Goal: Feedback & Contribution: Submit feedback/report problem

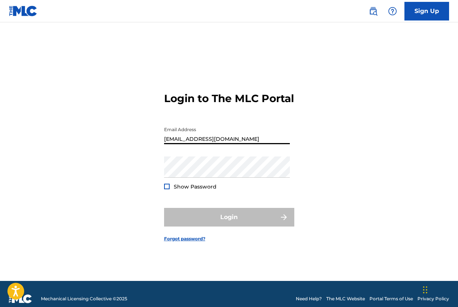
type input "[EMAIL_ADDRESS][DOMAIN_NAME]"
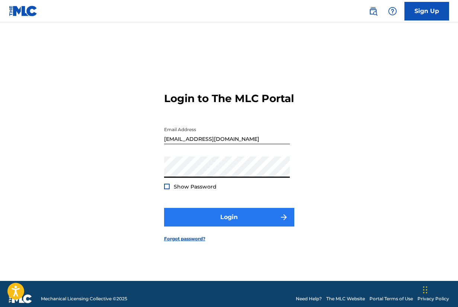
click at [191, 219] on button "Login" at bounding box center [229, 217] width 130 height 19
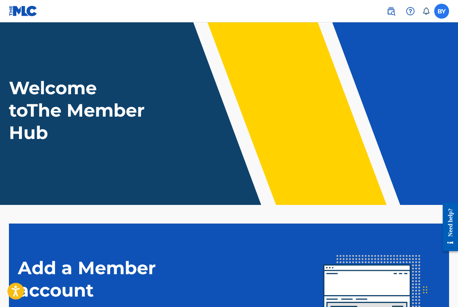
click at [440, 11] on label at bounding box center [442, 11] width 15 height 15
click at [442, 11] on input "BY [PERSON_NAME] [EMAIL_ADDRESS][DOMAIN_NAME] Notification Preferences Profile …" at bounding box center [442, 11] width 0 height 0
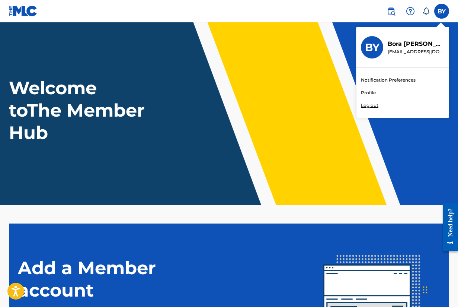
click at [248, 125] on div "Welcome to The Member Hub" at bounding box center [229, 110] width 458 height 67
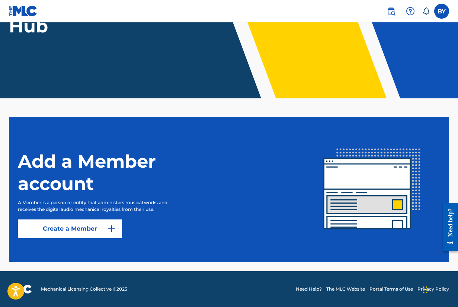
scroll to position [107, 0]
click at [60, 231] on button "Create a Member" at bounding box center [70, 228] width 104 height 19
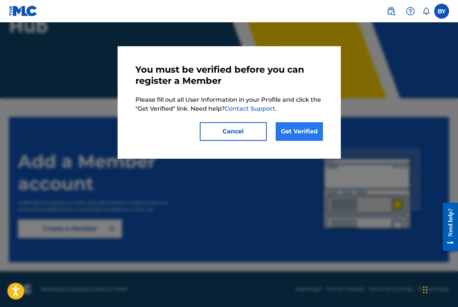
click at [291, 139] on link "Get Verified" at bounding box center [299, 131] width 47 height 19
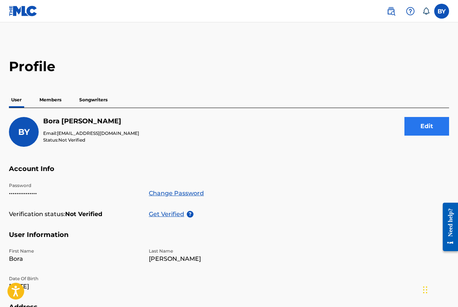
click at [419, 127] on button "Edit" at bounding box center [427, 126] width 45 height 19
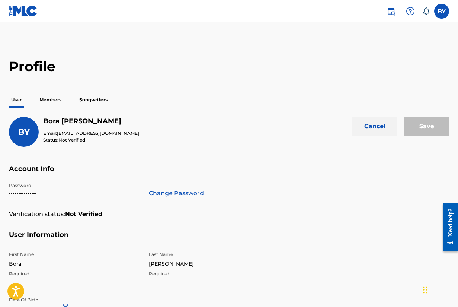
click at [384, 128] on button "Cancel" at bounding box center [375, 126] width 45 height 19
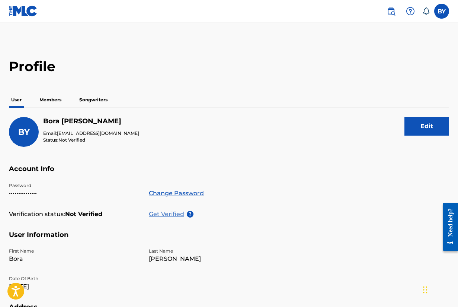
click at [171, 215] on p "Get Verified" at bounding box center [168, 214] width 38 height 9
click at [44, 104] on p "Members" at bounding box center [50, 100] width 26 height 16
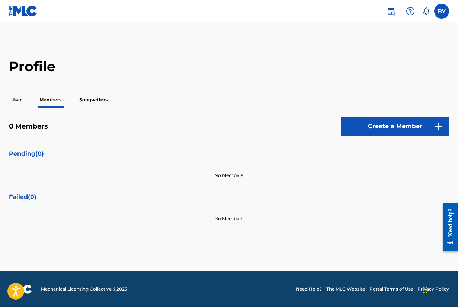
click at [88, 99] on p "Songwriters" at bounding box center [93, 100] width 33 height 16
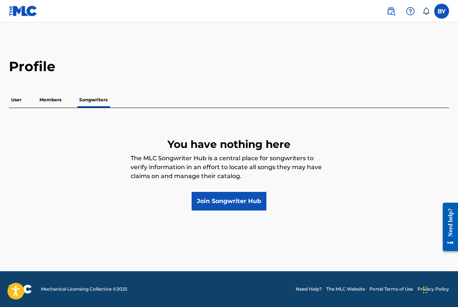
click at [35, 105] on div "User Members Songwriters" at bounding box center [229, 100] width 441 height 16
click at [13, 103] on p "User" at bounding box center [16, 100] width 15 height 16
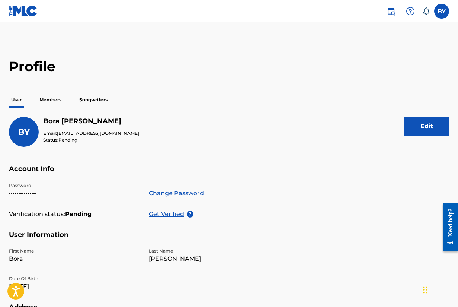
click at [49, 104] on p "Members" at bounding box center [50, 100] width 26 height 16
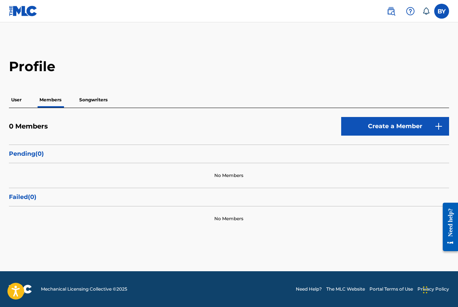
click at [93, 100] on p "Songwriters" at bounding box center [93, 100] width 33 height 16
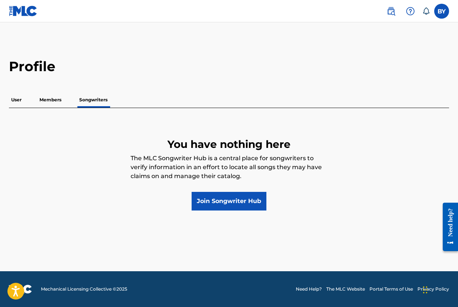
click at [22, 104] on p "User" at bounding box center [16, 100] width 15 height 16
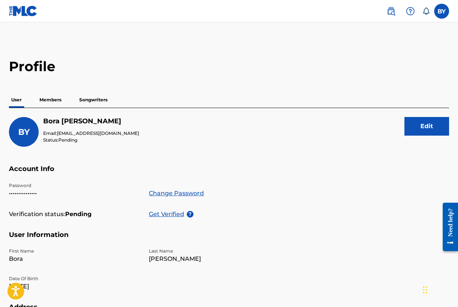
click at [229, 92] on div "User Members Songwriters" at bounding box center [229, 100] width 441 height 16
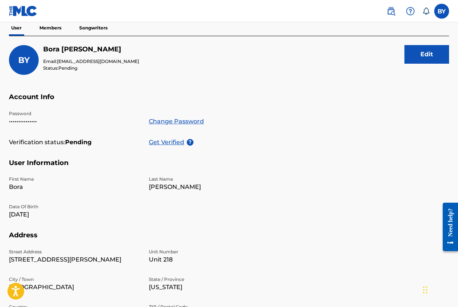
scroll to position [73, 0]
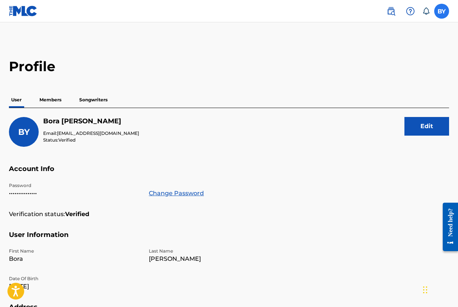
click at [440, 14] on label at bounding box center [442, 11] width 15 height 15
click at [442, 11] on input "BY [PERSON_NAME] [EMAIL_ADDRESS][DOMAIN_NAME] Notification Preferences Profile …" at bounding box center [442, 11] width 0 height 0
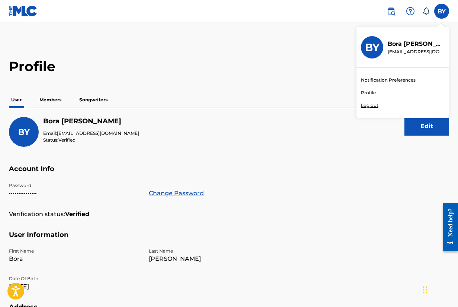
click at [405, 51] on p "[EMAIL_ADDRESS][DOMAIN_NAME]" at bounding box center [416, 51] width 57 height 7
click at [442, 11] on input "BY [PERSON_NAME] [EMAIL_ADDRESS][DOMAIN_NAME] Notification Preferences Profile …" at bounding box center [442, 11] width 0 height 0
click at [366, 88] on div "Notification Preferences Profile Log out" at bounding box center [403, 93] width 92 height 50
click at [442, 11] on input "BY [PERSON_NAME] [EMAIL_ADDRESS][DOMAIN_NAME] Notification Preferences Profile …" at bounding box center [442, 11] width 0 height 0
click at [364, 93] on link "Profile" at bounding box center [368, 92] width 15 height 7
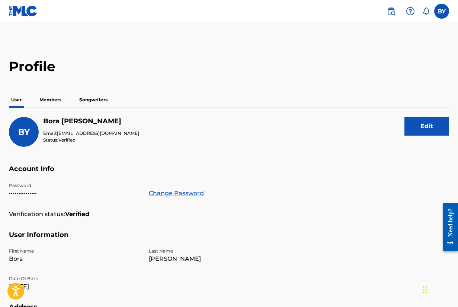
click at [47, 104] on p "Members" at bounding box center [50, 100] width 26 height 16
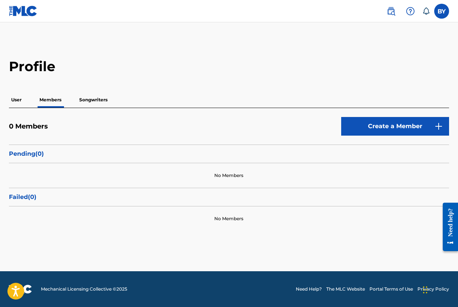
click at [34, 153] on p "Pending ( 0 )" at bounding box center [229, 153] width 441 height 9
click at [92, 102] on p "Songwriters" at bounding box center [93, 100] width 33 height 16
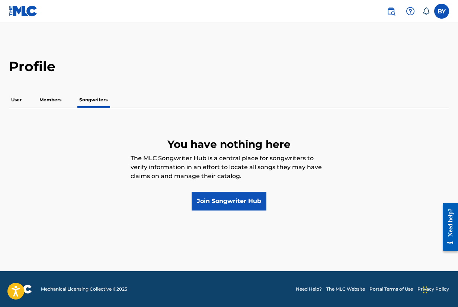
click at [51, 98] on p "Members" at bounding box center [50, 100] width 26 height 16
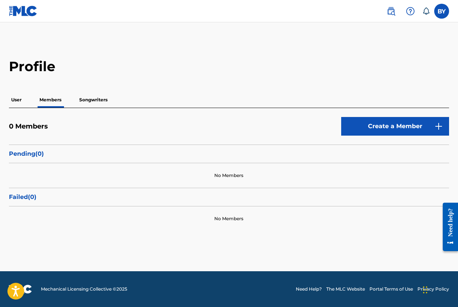
click at [21, 101] on p "User" at bounding box center [16, 100] width 15 height 16
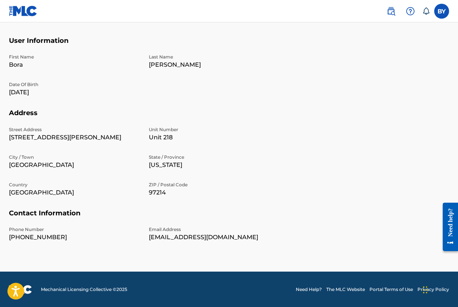
scroll to position [194, 0]
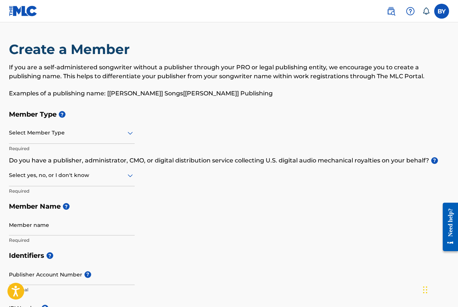
scroll to position [44, 0]
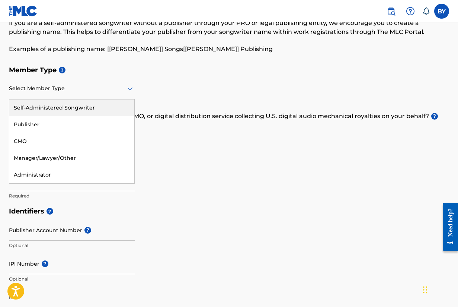
click at [56, 88] on div at bounding box center [72, 88] width 126 height 9
click at [54, 106] on div "Self-Administered Songwriter" at bounding box center [71, 107] width 125 height 17
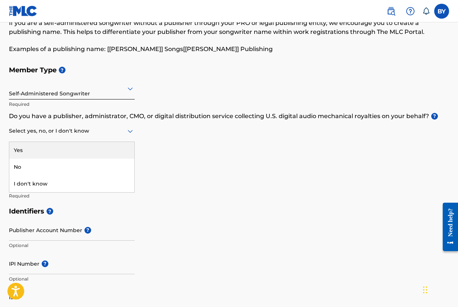
click at [55, 136] on div "Select yes, no, or I don't know" at bounding box center [72, 131] width 126 height 21
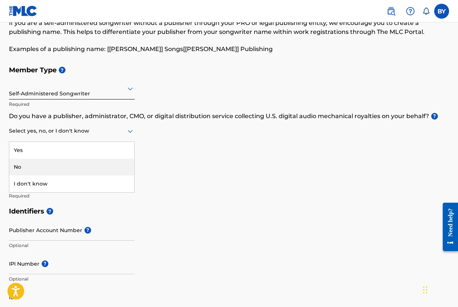
click at [52, 170] on div "No" at bounding box center [71, 167] width 125 height 17
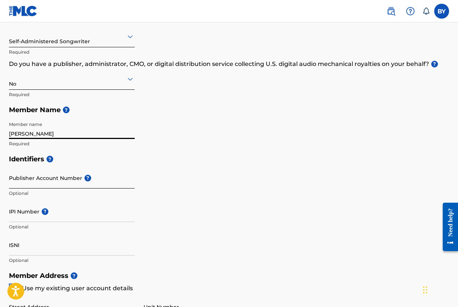
scroll to position [106, 0]
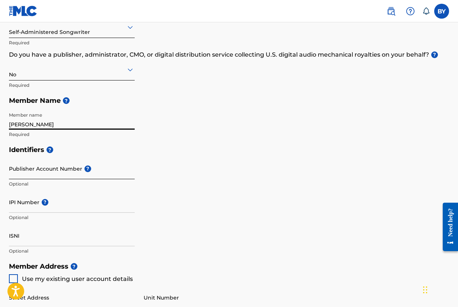
type input "[PERSON_NAME]"
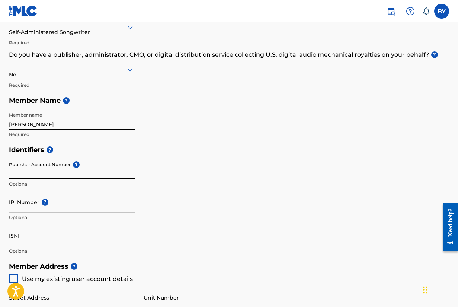
click at [66, 175] on input "Publisher Account Number ?" at bounding box center [72, 168] width 126 height 21
paste input "420566383"
type input "420566383"
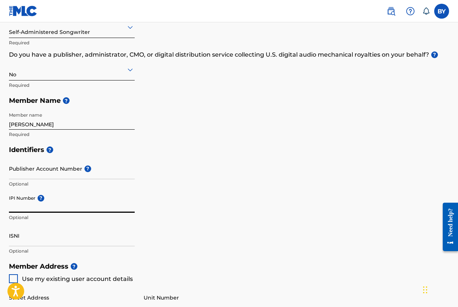
click at [40, 208] on input "IPI Number ?" at bounding box center [72, 201] width 126 height 21
paste input "420566383"
type input "420566383"
click at [191, 220] on div "Identifiers ? Publisher Account Number ? Optional IPI Number ? 420566383 Option…" at bounding box center [229, 200] width 441 height 117
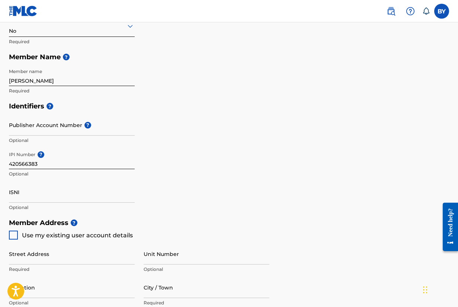
scroll to position [152, 0]
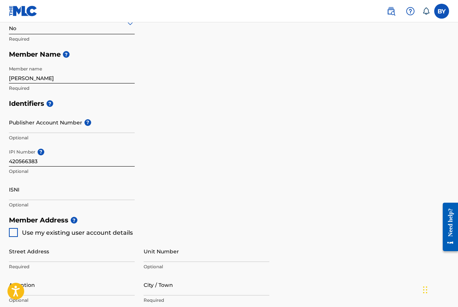
click at [6, 229] on div "Create a Member If you are a self-administered songwriter without a publisher t…" at bounding box center [229, 186] width 458 height 594
click at [10, 230] on div at bounding box center [13, 232] width 9 height 9
type input "[STREET_ADDRESS][PERSON_NAME]"
type input "[GEOGRAPHIC_DATA]"
type input "97214"
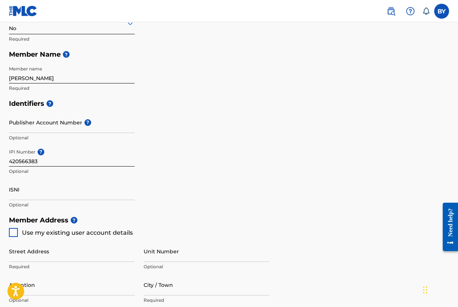
type input "347"
type input "9079643"
type input "[EMAIL_ADDRESS][DOMAIN_NAME]"
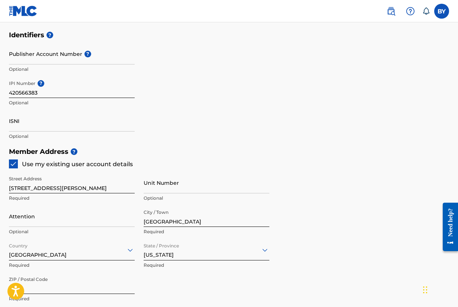
scroll to position [248, 0]
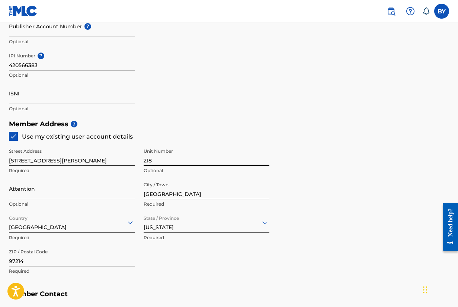
type input "218"
click at [311, 184] on div "Member Address ? Use my existing user account details Street Address [STREET_AD…" at bounding box center [229, 201] width 441 height 170
click at [13, 137] on img at bounding box center [13, 136] width 7 height 7
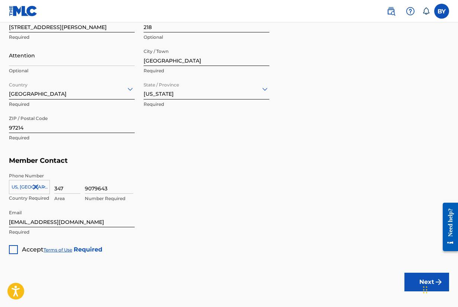
scroll to position [382, 0]
click at [14, 250] on div at bounding box center [13, 249] width 9 height 9
click at [419, 276] on button "Next" at bounding box center [427, 281] width 45 height 19
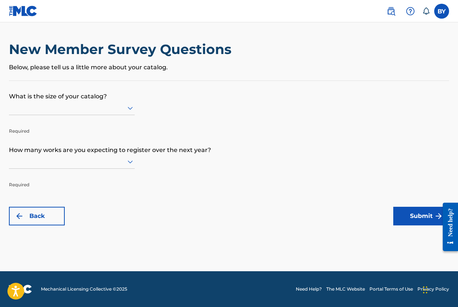
click at [88, 104] on div at bounding box center [72, 108] width 126 height 14
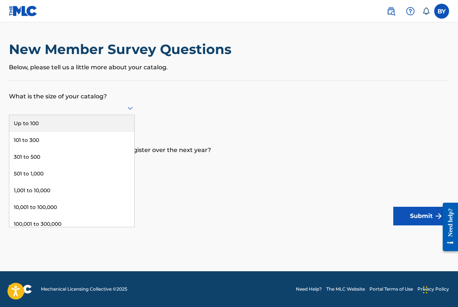
click at [78, 131] on div "Up to 100" at bounding box center [71, 123] width 125 height 17
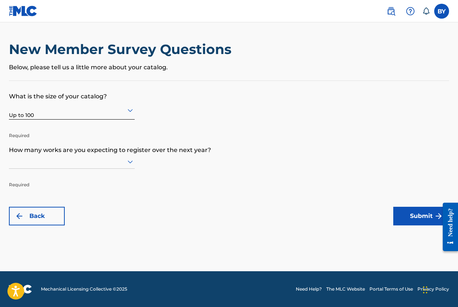
click at [57, 169] on div at bounding box center [72, 162] width 126 height 14
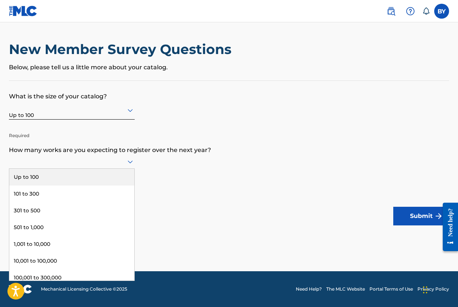
click at [54, 185] on div "Up to 100" at bounding box center [71, 177] width 125 height 17
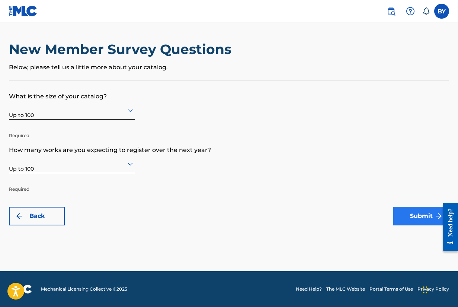
click at [401, 213] on button "Submit" at bounding box center [422, 216] width 56 height 19
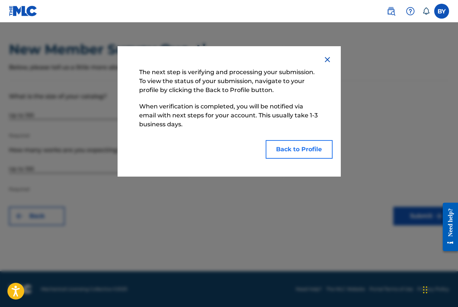
click at [309, 149] on button "Back to Profile" at bounding box center [299, 149] width 67 height 19
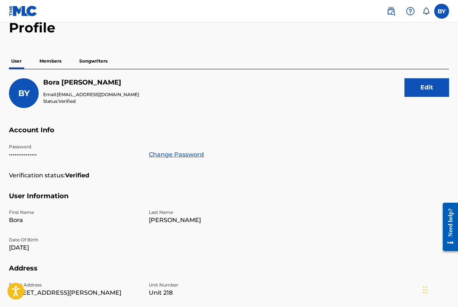
scroll to position [39, 0]
click at [54, 63] on p "Members" at bounding box center [50, 61] width 26 height 16
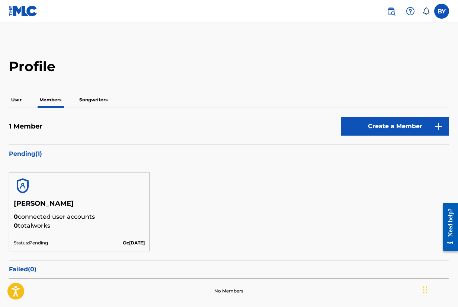
click at [166, 152] on p "Pending ( 1 )" at bounding box center [229, 153] width 441 height 9
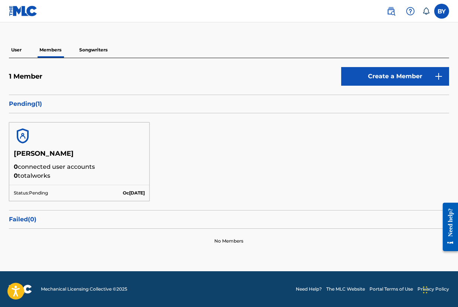
scroll to position [50, 0]
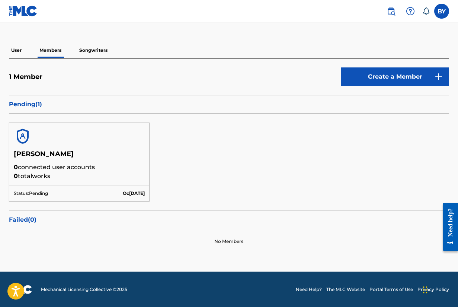
click at [89, 47] on p "Songwriters" at bounding box center [93, 50] width 33 height 16
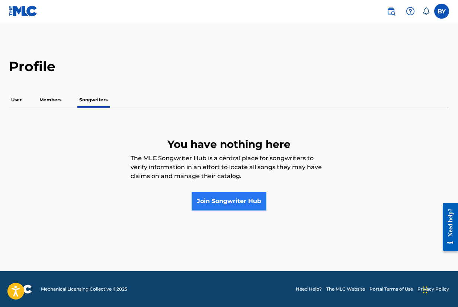
click at [230, 199] on link "Join Songwriter Hub" at bounding box center [229, 201] width 75 height 19
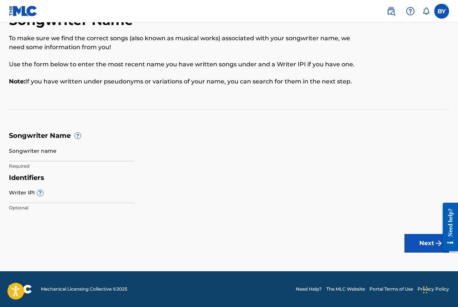
scroll to position [29, 0]
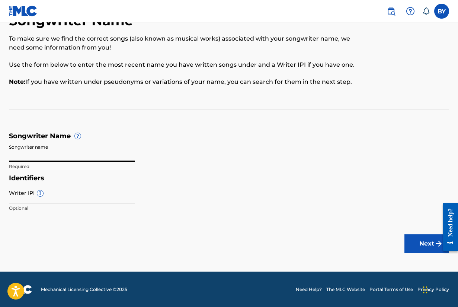
click at [68, 154] on input "Songwriter name" at bounding box center [72, 150] width 126 height 21
type input "[PERSON_NAME]"
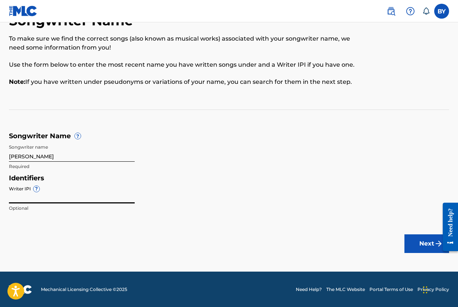
paste input "420566383"
type input "420566383"
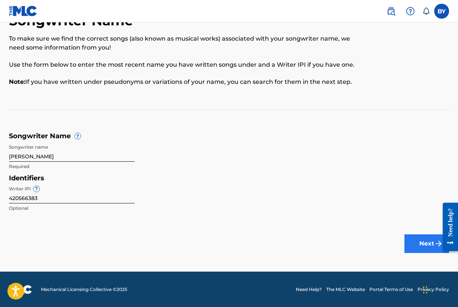
click at [410, 242] on button "Next" at bounding box center [427, 243] width 45 height 19
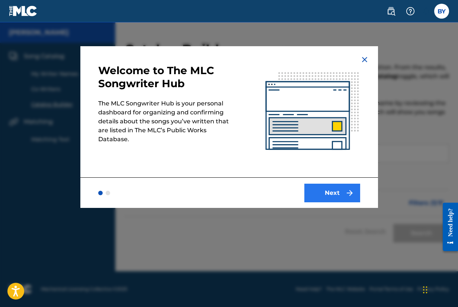
click at [336, 191] on button "Next" at bounding box center [333, 193] width 56 height 19
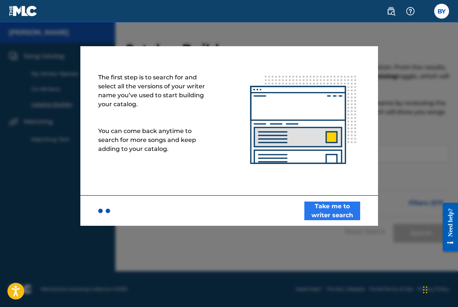
click at [328, 209] on button "Take me to writer search" at bounding box center [333, 210] width 56 height 19
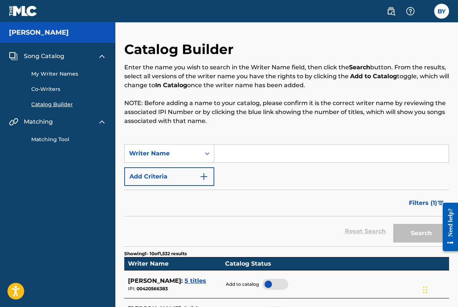
click at [235, 157] on input "Search Form" at bounding box center [332, 154] width 235 height 18
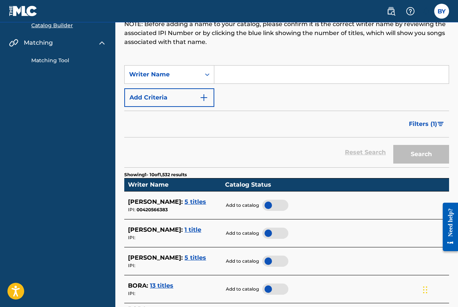
scroll to position [82, 0]
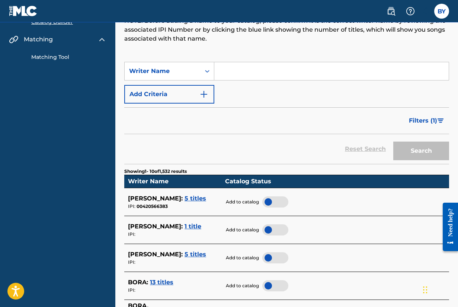
click at [185, 195] on span "5 titles" at bounding box center [196, 198] width 22 height 7
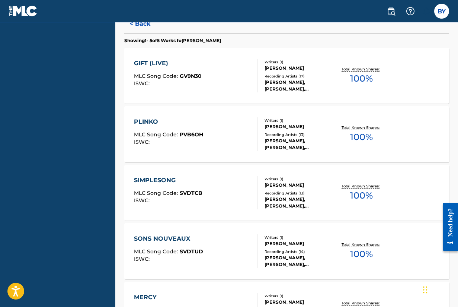
scroll to position [169, 0]
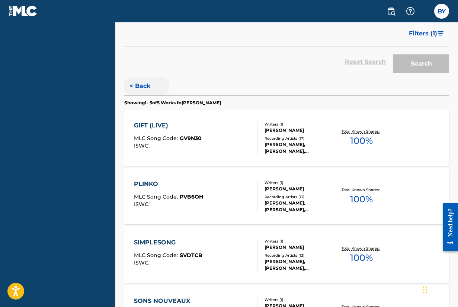
click at [134, 85] on button "< Back" at bounding box center [146, 86] width 45 height 19
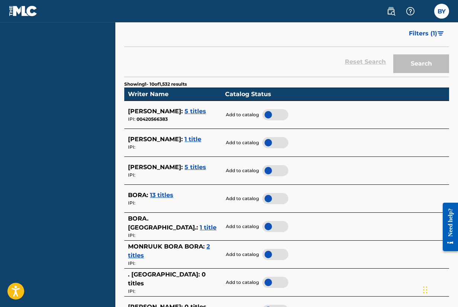
click at [185, 136] on span "1 title" at bounding box center [193, 139] width 17 height 7
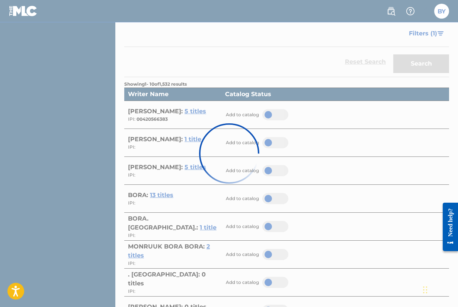
scroll to position [99, 0]
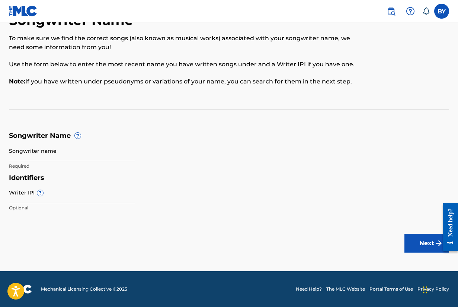
scroll to position [29, 0]
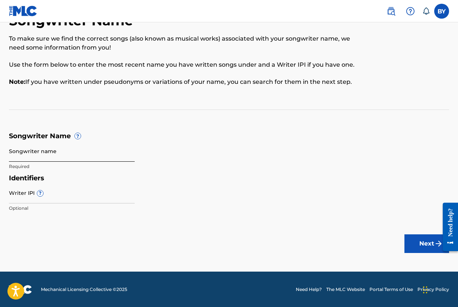
click at [71, 150] on input "Songwriter name" at bounding box center [72, 150] width 126 height 21
type input "[PERSON_NAME]"
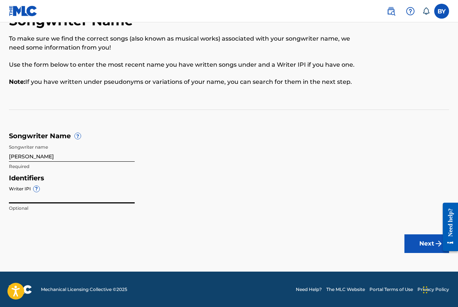
paste input "420566383"
type input "420566383"
click at [427, 243] on button "Next" at bounding box center [427, 243] width 45 height 19
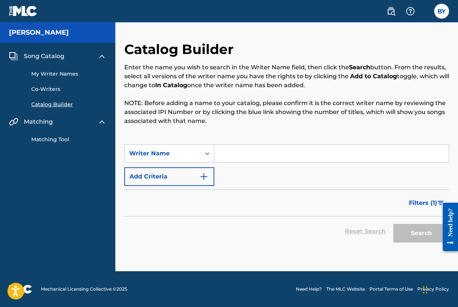
click at [254, 163] on div "SearchWithCriteria36712888-26d7-47b8-9705-5bceb17ce2b4 Writer Name Add Criteria" at bounding box center [286, 165] width 325 height 42
click at [250, 155] on input "Search Form" at bounding box center [332, 154] width 235 height 18
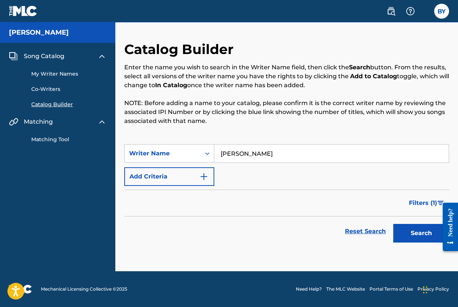
type input "[PERSON_NAME]"
click at [422, 233] on button "Search" at bounding box center [422, 233] width 56 height 19
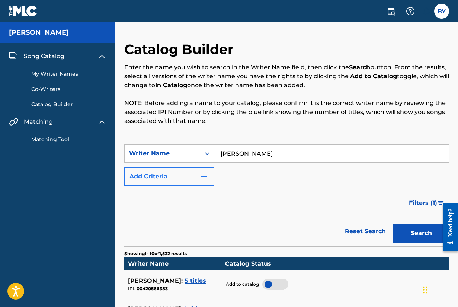
click at [191, 179] on button "Add Criteria" at bounding box center [169, 176] width 90 height 19
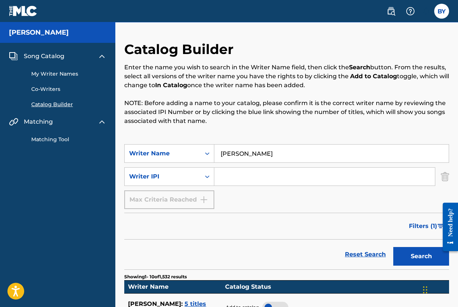
click at [245, 175] on input "Search Form" at bounding box center [325, 177] width 221 height 18
click at [237, 225] on div "Filters ( 1 )" at bounding box center [286, 226] width 325 height 27
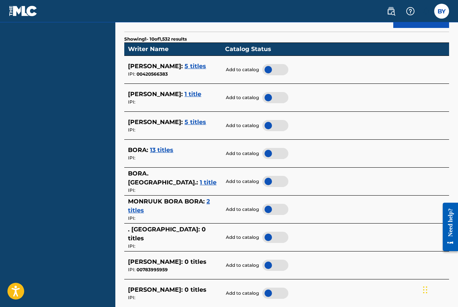
scroll to position [234, 0]
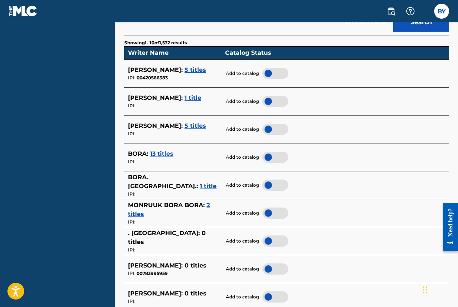
click at [185, 124] on span "5 titles" at bounding box center [196, 125] width 22 height 7
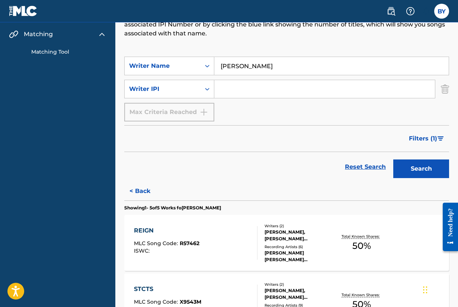
scroll to position [93, 0]
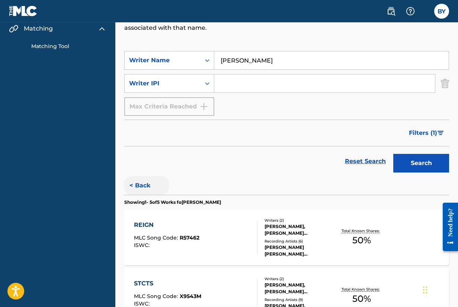
click at [145, 178] on button "< Back" at bounding box center [146, 185] width 45 height 19
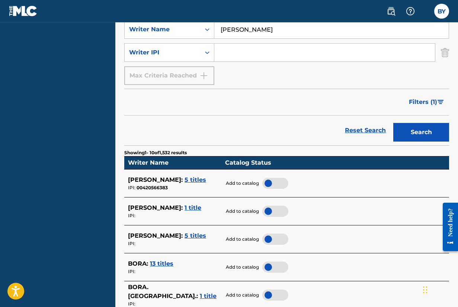
scroll to position [124, 0]
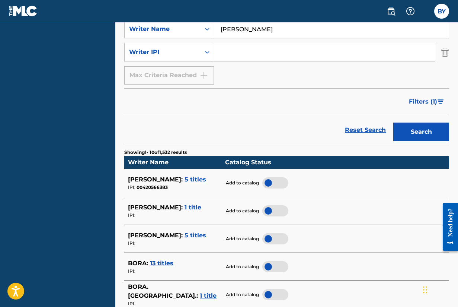
click at [159, 261] on span "13 titles" at bounding box center [161, 263] width 23 height 7
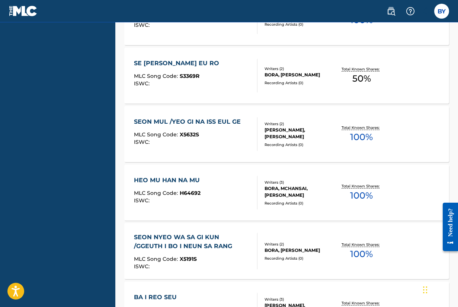
scroll to position [629, 0]
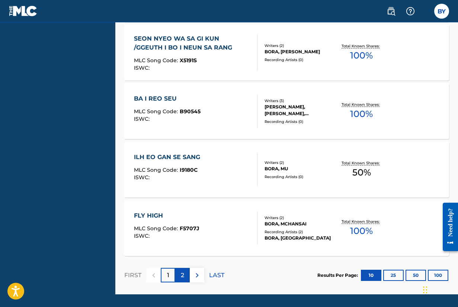
click at [181, 276] on p "2" at bounding box center [182, 275] width 3 height 9
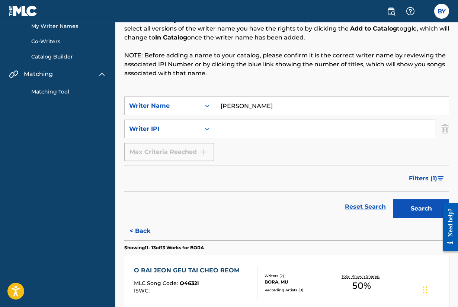
scroll to position [48, 0]
click at [145, 235] on button "< Back" at bounding box center [146, 230] width 45 height 19
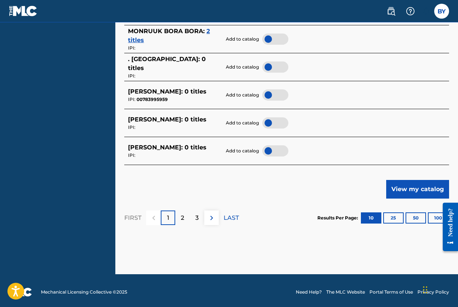
scroll to position [407, 0]
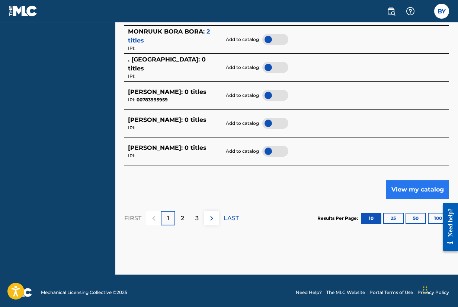
click at [431, 185] on button "View my catalog" at bounding box center [418, 189] width 63 height 19
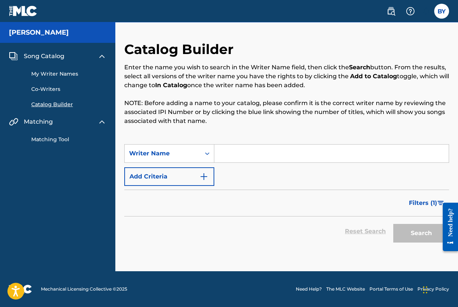
click at [261, 163] on div "SearchWithCriteria36712888-26d7-47b8-9705-5bceb17ce2b4 Writer Name Add Criteria" at bounding box center [286, 165] width 325 height 42
click at [255, 151] on input "Search Form" at bounding box center [332, 154] width 235 height 18
click at [202, 154] on div "Search Form" at bounding box center [207, 153] width 13 height 13
click at [226, 152] on input "Search Form" at bounding box center [332, 154] width 235 height 18
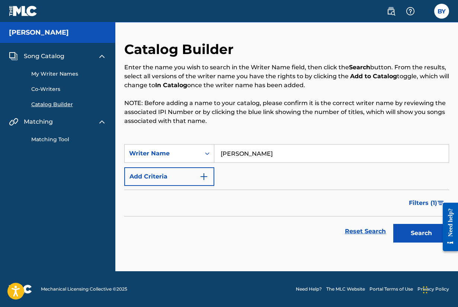
type input "[PERSON_NAME]"
click at [422, 233] on button "Search" at bounding box center [422, 233] width 56 height 19
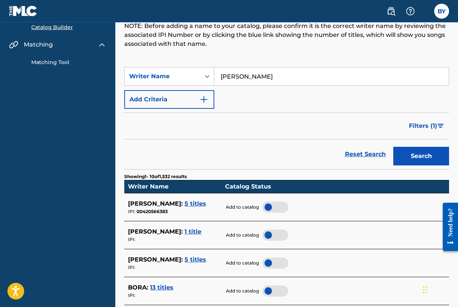
scroll to position [80, 0]
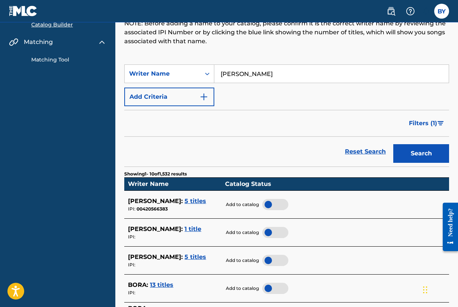
click at [269, 200] on div at bounding box center [276, 204] width 26 height 11
click at [270, 257] on div at bounding box center [276, 260] width 26 height 11
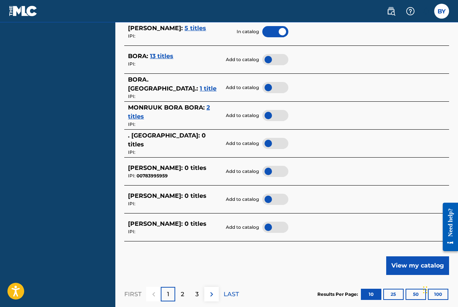
scroll to position [365, 0]
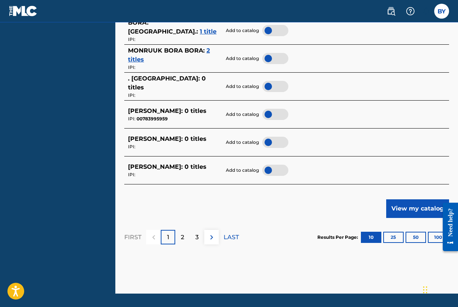
click at [175, 232] on div "1" at bounding box center [168, 237] width 15 height 15
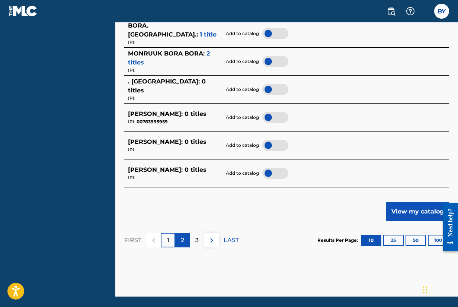
click at [184, 238] on p "2" at bounding box center [182, 240] width 3 height 9
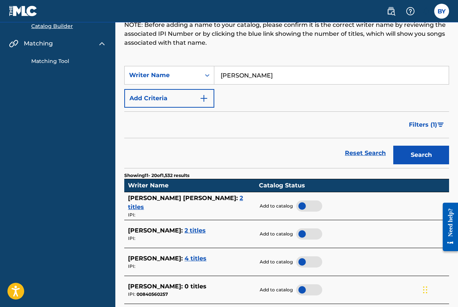
scroll to position [110, 0]
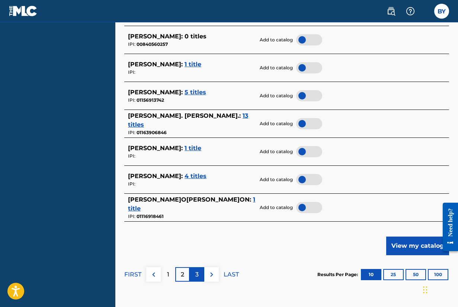
click at [198, 270] on p "3" at bounding box center [197, 274] width 3 height 9
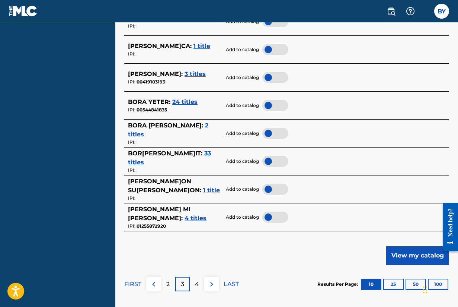
scroll to position [322, 0]
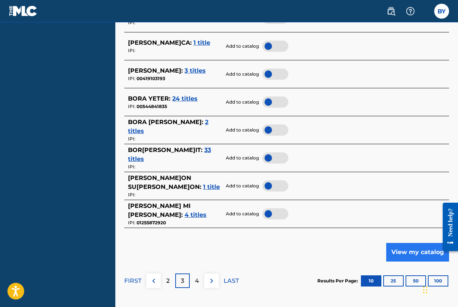
click at [409, 245] on button "View my catalog" at bounding box center [418, 252] width 63 height 19
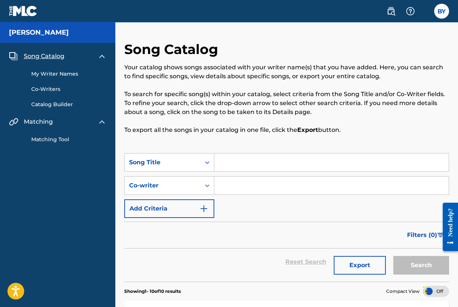
scroll to position [8, 0]
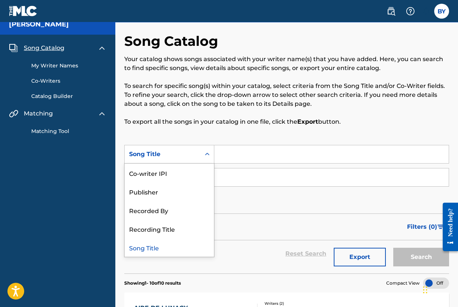
click at [180, 149] on div "Song Title" at bounding box center [163, 154] width 76 height 14
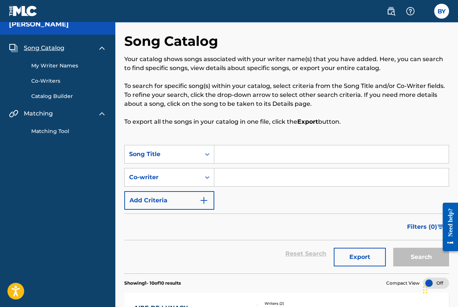
click at [180, 149] on div "Song Title" at bounding box center [163, 154] width 76 height 14
click at [343, 259] on button "Export" at bounding box center [360, 257] width 52 height 19
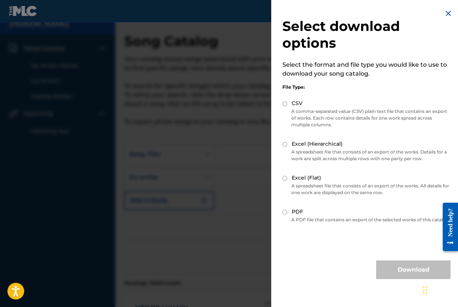
click at [287, 214] on div "PDF" at bounding box center [367, 212] width 168 height 9
click at [283, 212] on input "PDF" at bounding box center [285, 212] width 5 height 5
radio input "true"
click at [389, 269] on button "Download" at bounding box center [414, 269] width 74 height 19
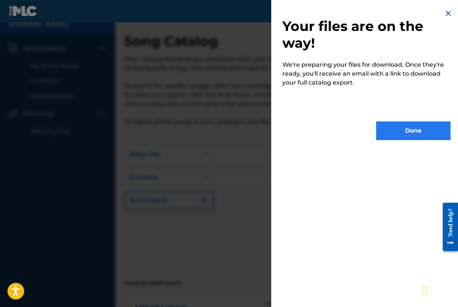
click at [404, 126] on button "Done" at bounding box center [414, 130] width 74 height 19
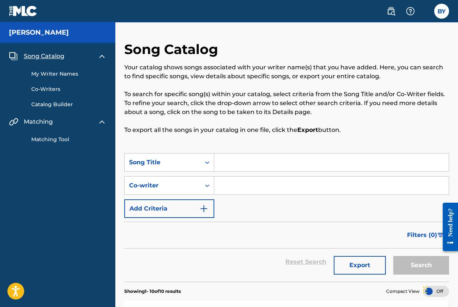
scroll to position [0, 0]
click at [70, 75] on link "My Writer Names" at bounding box center [68, 74] width 75 height 8
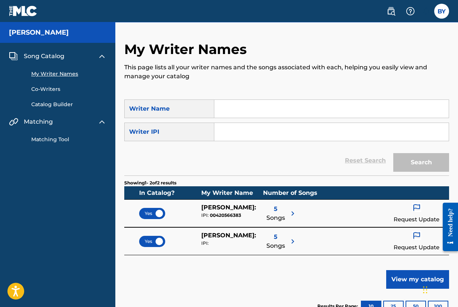
click at [56, 85] on div "My Writer Names Co-Writers Catalog Builder" at bounding box center [58, 85] width 98 height 48
click at [54, 92] on link "Co-Writers" at bounding box center [68, 89] width 75 height 8
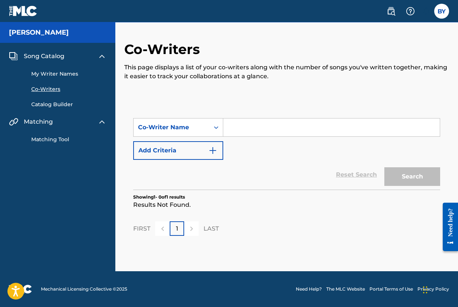
click at [52, 103] on link "Catalog Builder" at bounding box center [68, 105] width 75 height 8
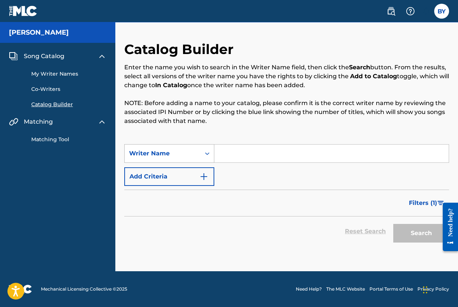
click at [158, 159] on div "Writer Name" at bounding box center [163, 153] width 76 height 14
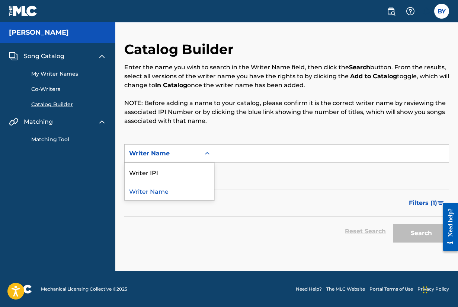
click at [158, 159] on div "Writer Name" at bounding box center [163, 153] width 76 height 14
click at [165, 154] on div "Writer Name" at bounding box center [162, 153] width 67 height 9
click at [178, 153] on div "Writer Name" at bounding box center [162, 153] width 67 height 9
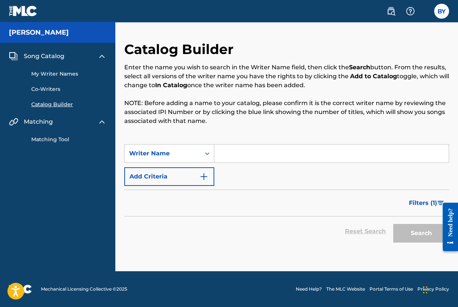
click at [223, 155] on input "Search Form" at bounding box center [332, 154] width 235 height 18
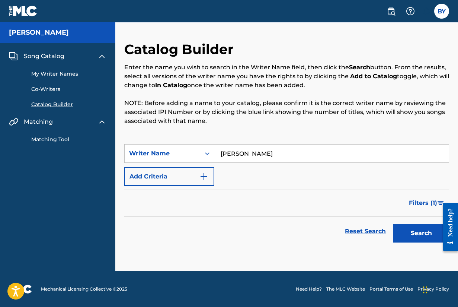
type input "[PERSON_NAME]"
click at [422, 233] on button "Search" at bounding box center [422, 233] width 56 height 19
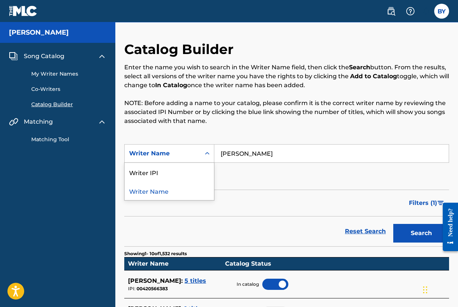
click at [199, 148] on div "Writer Name" at bounding box center [163, 153] width 76 height 14
click at [189, 172] on div "Writer IPI" at bounding box center [169, 172] width 89 height 19
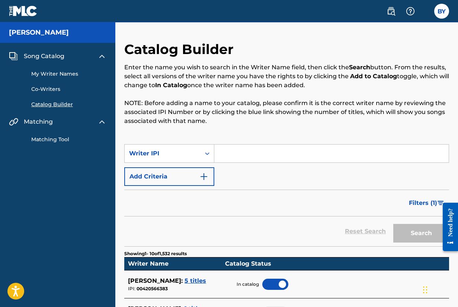
click at [259, 157] on input "Search Form" at bounding box center [332, 154] width 235 height 18
paste input "420566383"
click at [412, 235] on button "Search" at bounding box center [422, 233] width 56 height 19
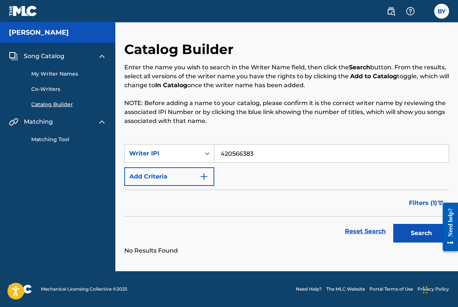
click at [243, 143] on div "Catalog Builder Enter the name you wish to search in the Writer Name field, the…" at bounding box center [286, 92] width 325 height 103
click at [242, 154] on input "420566383" at bounding box center [332, 154] width 235 height 18
paste input "1127207882"
type input "1127207882"
click at [438, 236] on div at bounding box center [448, 226] width 21 height 61
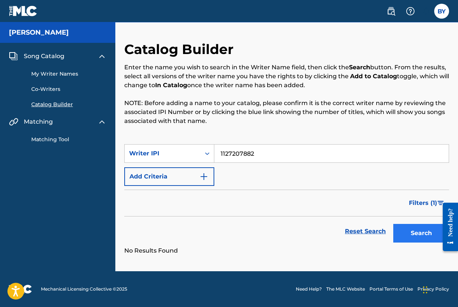
click at [419, 230] on button "Search" at bounding box center [422, 233] width 56 height 19
click at [67, 60] on div "Song Catalog" at bounding box center [58, 56] width 98 height 9
click at [439, 15] on label at bounding box center [442, 11] width 15 height 15
click at [442, 11] on input "BY [PERSON_NAME] [EMAIL_ADDRESS][DOMAIN_NAME] Notification Preferences Profile …" at bounding box center [442, 11] width 0 height 0
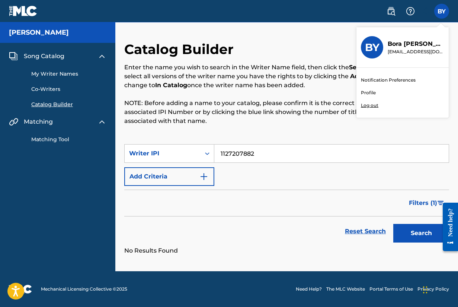
click at [54, 58] on span "Song Catalog" at bounding box center [44, 56] width 41 height 9
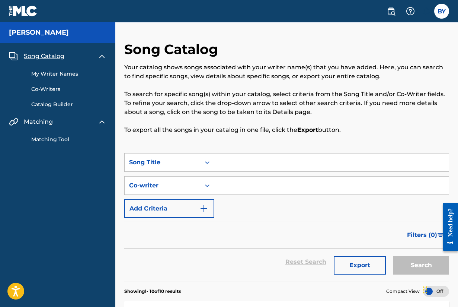
click at [26, 17] on link at bounding box center [23, 11] width 29 height 22
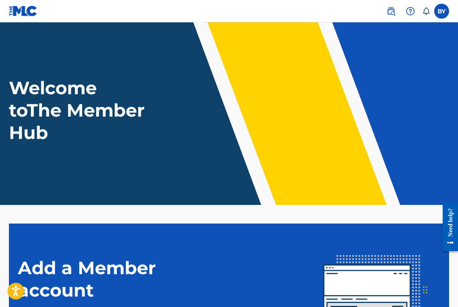
click at [434, 13] on div "BY B[PERSON_NAME] [EMAIL_ADDRESS][DOMAIN_NAME] Notification Preferences Profile…" at bounding box center [415, 11] width 70 height 15
click at [438, 12] on label at bounding box center [442, 11] width 15 height 15
click at [442, 11] on input "BY [PERSON_NAME] [EMAIL_ADDRESS][DOMAIN_NAME] Notification Preferences Profile …" at bounding box center [442, 11] width 0 height 0
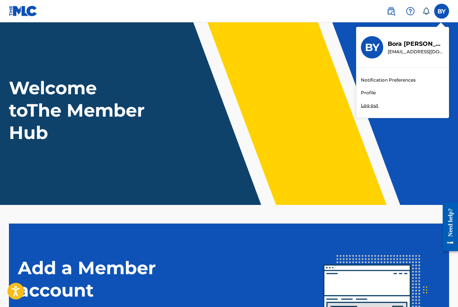
click at [362, 93] on link "Profile" at bounding box center [368, 92] width 15 height 7
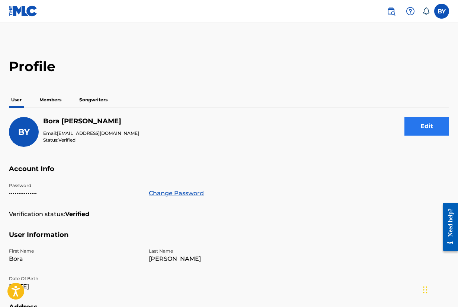
click at [426, 129] on button "Edit" at bounding box center [427, 126] width 45 height 19
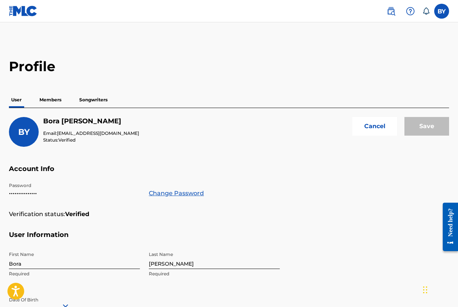
click at [45, 103] on p "Members" at bounding box center [50, 100] width 26 height 16
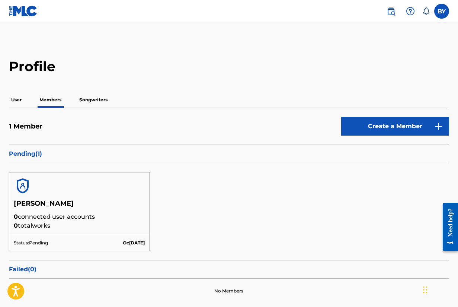
click at [86, 103] on p "Songwriters" at bounding box center [93, 100] width 33 height 16
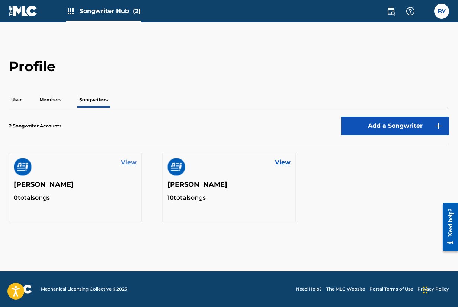
click at [131, 163] on link "View" at bounding box center [129, 162] width 16 height 9
click at [282, 166] on link "View" at bounding box center [283, 162] width 16 height 9
click at [128, 162] on link "View" at bounding box center [129, 162] width 16 height 9
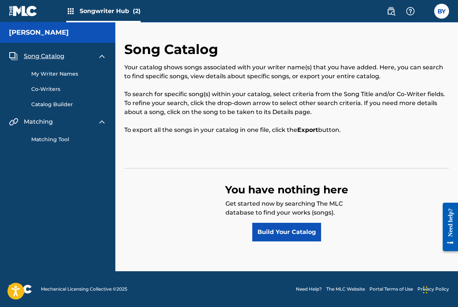
click at [114, 13] on span "Songwriter Hub (2)" at bounding box center [110, 11] width 61 height 9
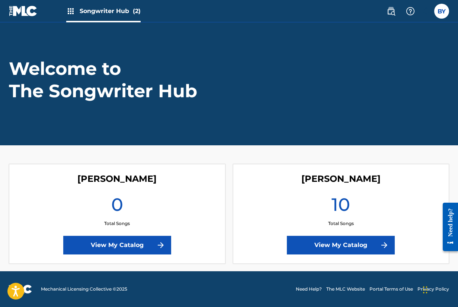
scroll to position [19, 0]
click at [72, 11] on img at bounding box center [70, 11] width 9 height 9
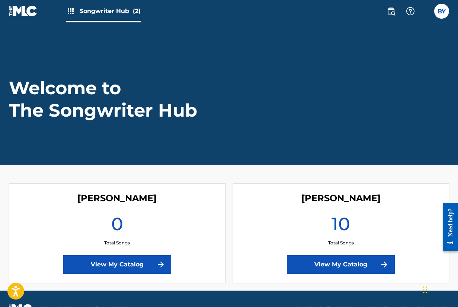
click at [132, 16] on div "Songwriter Hub (2)" at bounding box center [103, 11] width 74 height 22
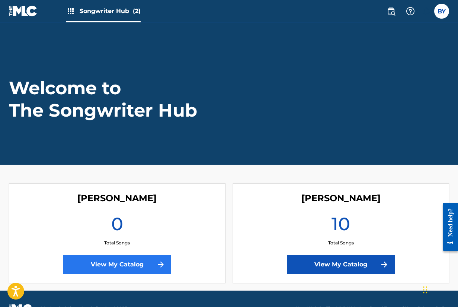
click at [121, 266] on link "View My Catalog" at bounding box center [117, 264] width 108 height 19
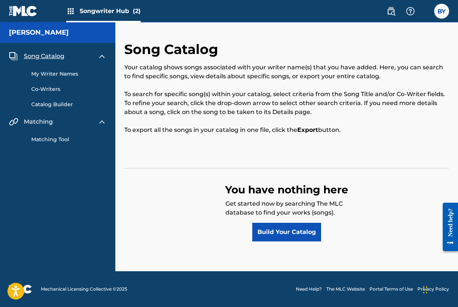
click at [64, 104] on link "Catalog Builder" at bounding box center [68, 105] width 75 height 8
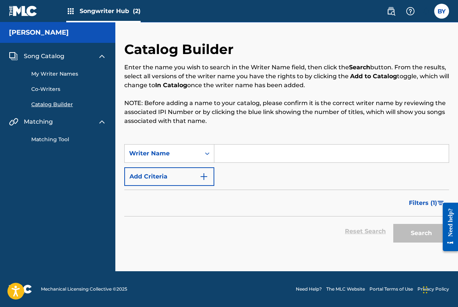
click at [55, 89] on link "Co-Writers" at bounding box center [68, 89] width 75 height 8
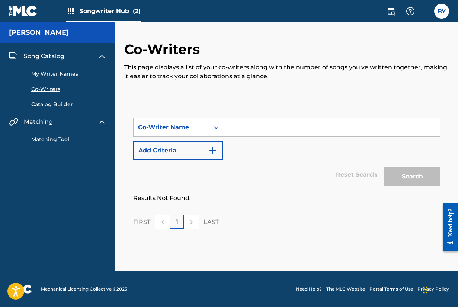
click at [57, 73] on link "My Writer Names" at bounding box center [68, 74] width 75 height 8
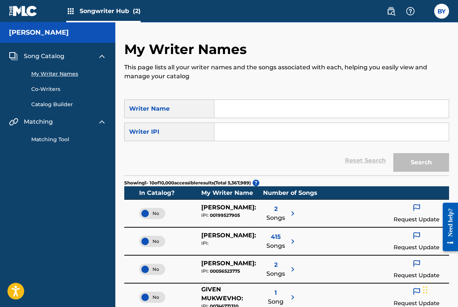
click at [228, 113] on input "Search Form" at bounding box center [332, 109] width 235 height 18
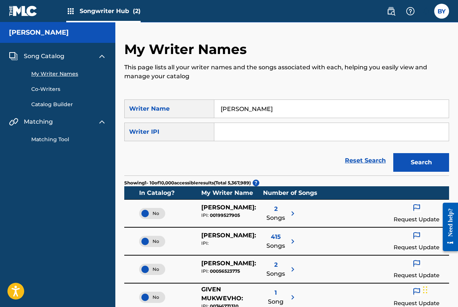
type input "[PERSON_NAME]"
click at [422, 162] on button "Search" at bounding box center [422, 162] width 56 height 19
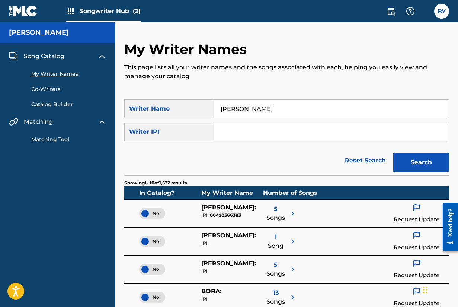
click at [226, 133] on input "Search Form" at bounding box center [332, 132] width 235 height 18
paste input "001127207882"
click at [422, 162] on button "Search" at bounding box center [422, 162] width 56 height 19
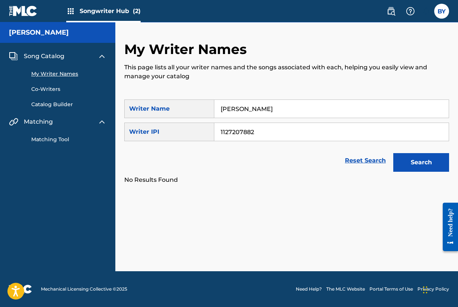
click at [422, 162] on button "Search" at bounding box center [422, 162] width 56 height 19
click at [261, 135] on input "1127207882" at bounding box center [332, 132] width 235 height 18
paste input "00420566383"
type input "00420566383"
click at [407, 162] on button "Search" at bounding box center [422, 162] width 56 height 19
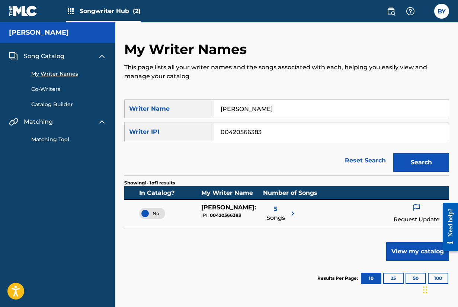
click at [416, 215] on div "Request Update" at bounding box center [417, 213] width 46 height 21
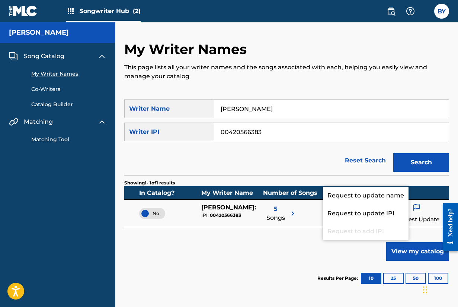
click at [275, 251] on div "Showing 1 - 1 of 1 results In Catalog? My Writer Name Number of Songs N[PERSON_…" at bounding box center [286, 235] width 325 height 120
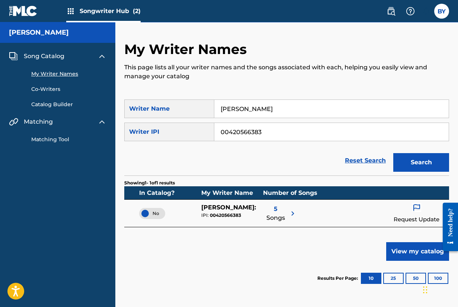
click at [449, 15] on div "BY B[PERSON_NAME] [EMAIL_ADDRESS][DOMAIN_NAME] Notification Preferences Profile…" at bounding box center [415, 11] width 70 height 15
click at [445, 14] on label at bounding box center [442, 11] width 15 height 15
click at [442, 11] on input "BY [PERSON_NAME] [EMAIL_ADDRESS][DOMAIN_NAME] Notification Preferences Profile …" at bounding box center [442, 11] width 0 height 0
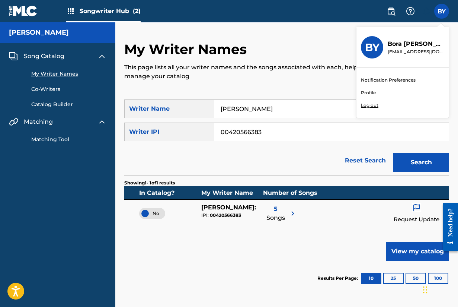
click at [372, 91] on link "Profile" at bounding box center [368, 92] width 15 height 7
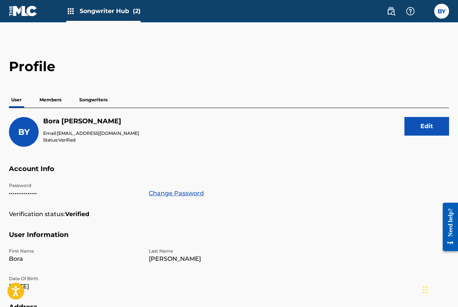
click at [121, 9] on span "Songwriter Hub (2)" at bounding box center [110, 11] width 61 height 9
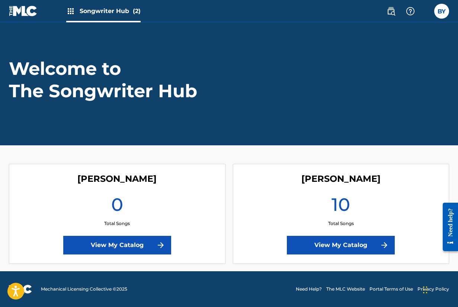
scroll to position [19, 0]
click at [167, 236] on link "View My Catalog" at bounding box center [117, 245] width 108 height 19
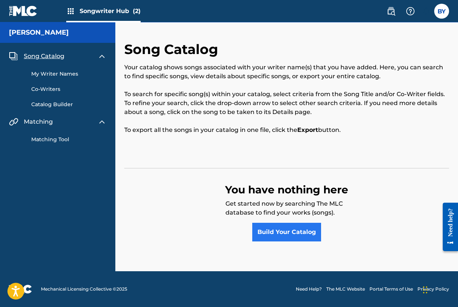
click at [272, 231] on link "Build Your Catalog" at bounding box center [287, 232] width 69 height 19
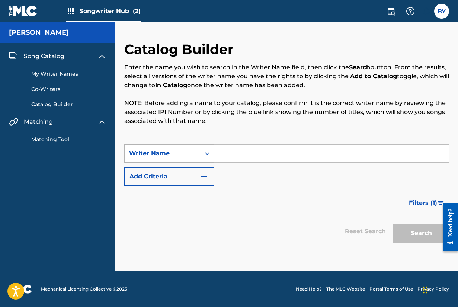
click at [186, 155] on div "Writer Name" at bounding box center [162, 153] width 67 height 9
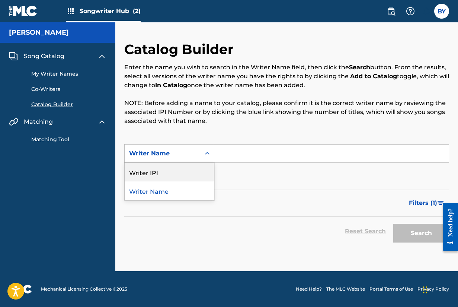
click at [181, 168] on div "Writer IPI" at bounding box center [169, 172] width 89 height 19
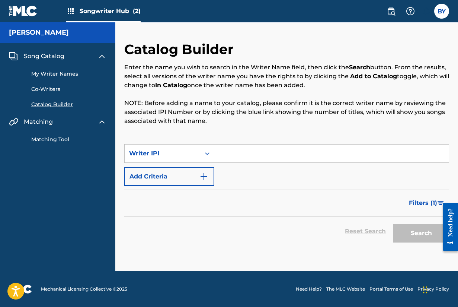
click at [235, 152] on input "Search Form" at bounding box center [332, 154] width 235 height 18
paste input "00420566383"
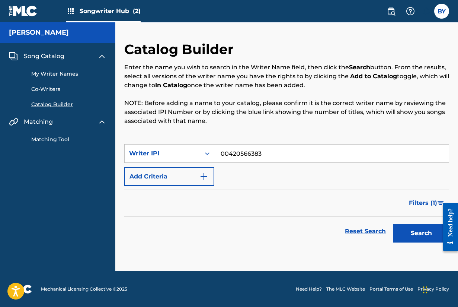
type input "00420566383"
click at [422, 233] on button "Search" at bounding box center [422, 233] width 56 height 19
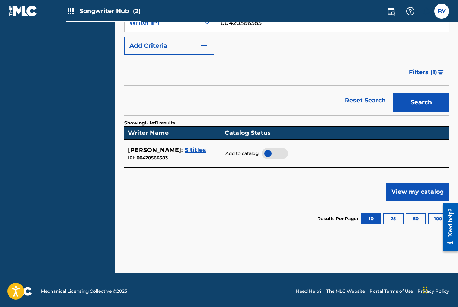
scroll to position [130, 0]
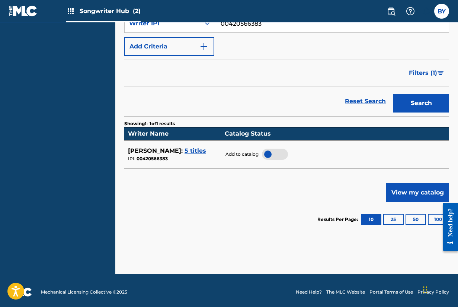
click at [270, 149] on div at bounding box center [275, 154] width 26 height 11
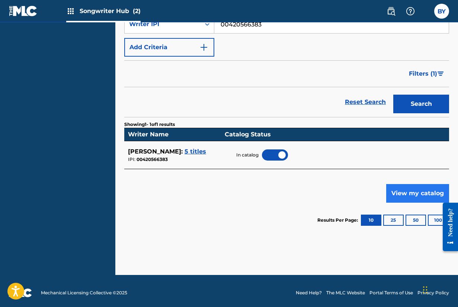
click at [401, 185] on button "View my catalog" at bounding box center [418, 193] width 63 height 19
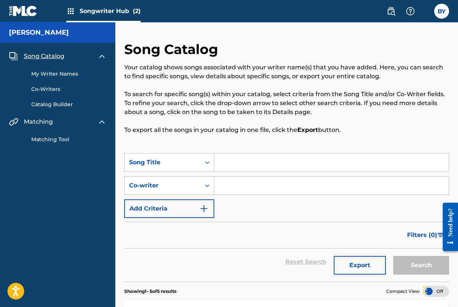
click at [106, 18] on div "Songwriter Hub (2)" at bounding box center [103, 11] width 74 height 22
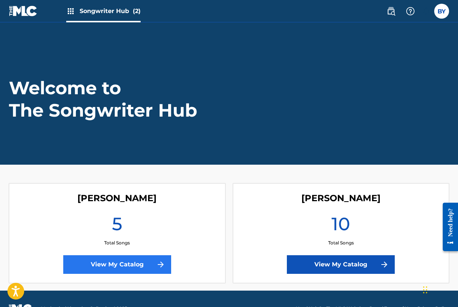
click at [131, 256] on link "View My Catalog" at bounding box center [117, 264] width 108 height 19
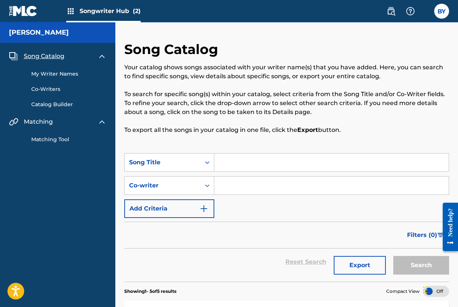
click at [59, 101] on link "Catalog Builder" at bounding box center [68, 105] width 75 height 8
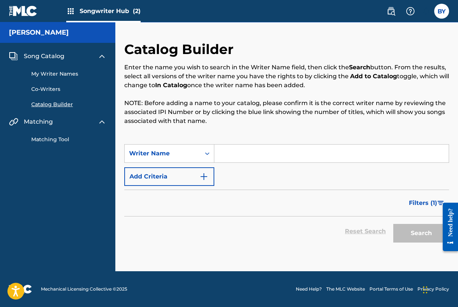
click at [230, 144] on div "Catalog Builder Enter the name you wish to search in the Writer Name field, the…" at bounding box center [286, 92] width 325 height 103
click at [232, 150] on input "Search Form" at bounding box center [332, 154] width 235 height 18
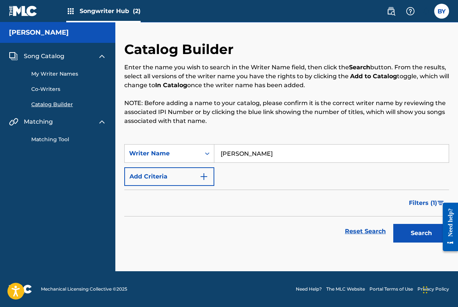
type input "[PERSON_NAME]"
click at [422, 233] on button "Search" at bounding box center [422, 233] width 56 height 19
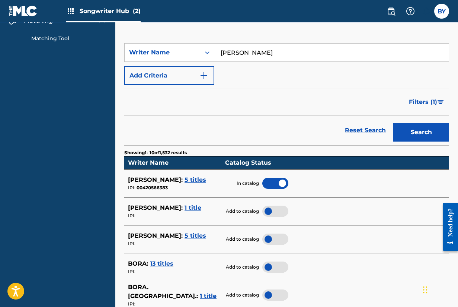
scroll to position [102, 0]
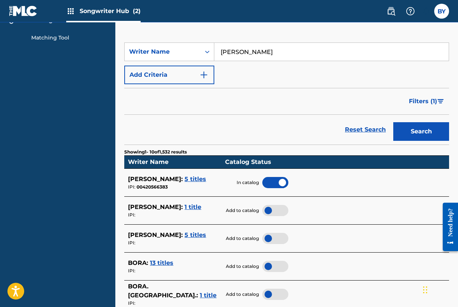
click at [267, 235] on div at bounding box center [276, 238] width 26 height 11
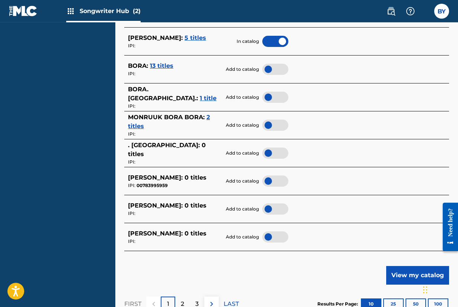
scroll to position [343, 0]
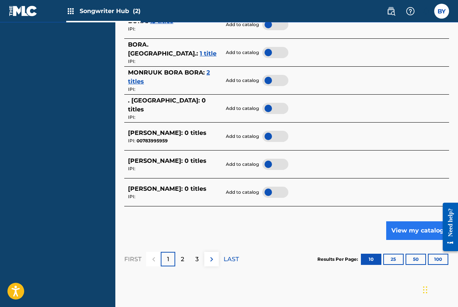
click at [401, 225] on button "View my catalog" at bounding box center [418, 230] width 63 height 19
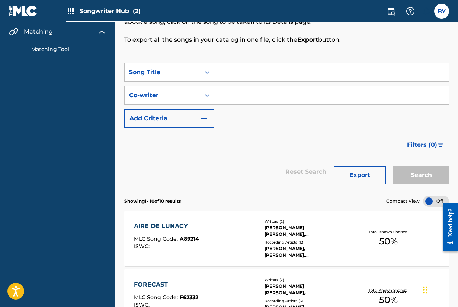
scroll to position [160, 0]
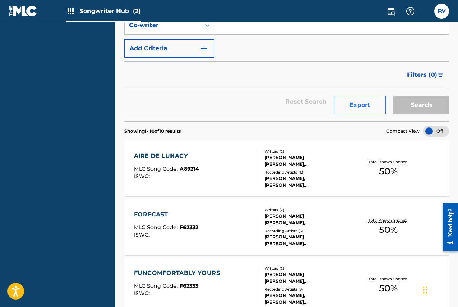
click at [362, 98] on button "Export" at bounding box center [360, 105] width 52 height 19
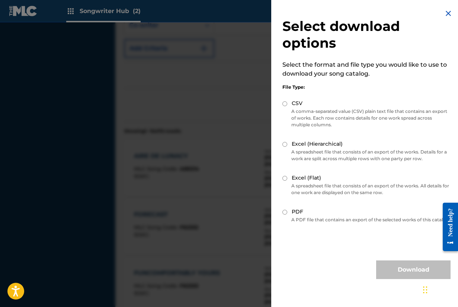
click at [446, 10] on img at bounding box center [448, 13] width 9 height 9
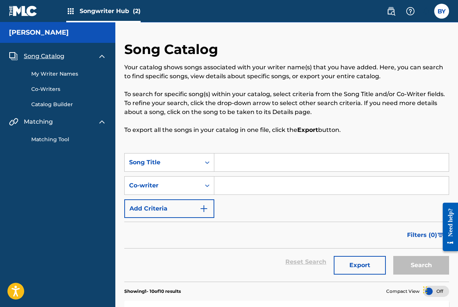
scroll to position [0, 0]
click at [101, 10] on span "Songwriter Hub (2)" at bounding box center [110, 11] width 61 height 9
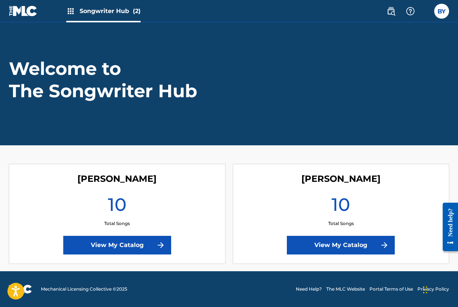
scroll to position [19, 0]
click at [305, 240] on link "View My Catalog" at bounding box center [341, 245] width 108 height 19
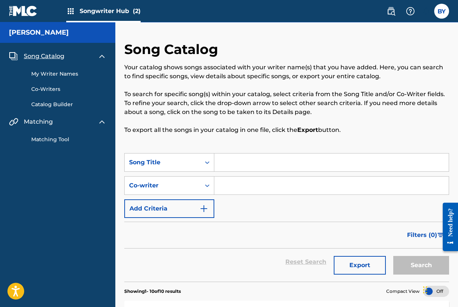
click at [39, 31] on h5 "[PERSON_NAME]" at bounding box center [39, 32] width 60 height 9
click at [437, 13] on label at bounding box center [442, 11] width 15 height 15
click at [442, 11] on input "BY [PERSON_NAME] [EMAIL_ADDRESS][DOMAIN_NAME] Notification Preferences Profile …" at bounding box center [442, 11] width 0 height 0
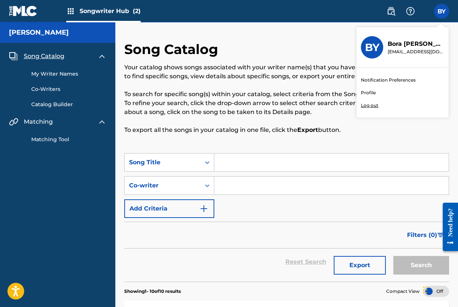
click at [411, 39] on div "BY [PERSON_NAME] [EMAIL_ADDRESS][DOMAIN_NAME]" at bounding box center [403, 47] width 92 height 41
click at [442, 11] on input "BY [PERSON_NAME] [EMAIL_ADDRESS][DOMAIN_NAME] Notification Preferences Profile …" at bounding box center [442, 11] width 0 height 0
click at [364, 94] on link "Profile" at bounding box center [368, 92] width 15 height 7
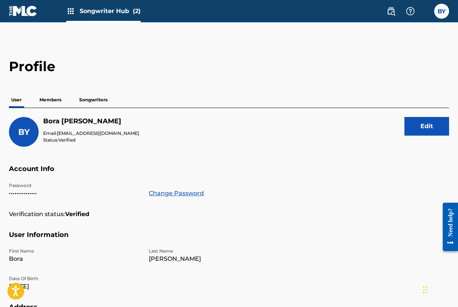
click at [51, 98] on p "Members" at bounding box center [50, 100] width 26 height 16
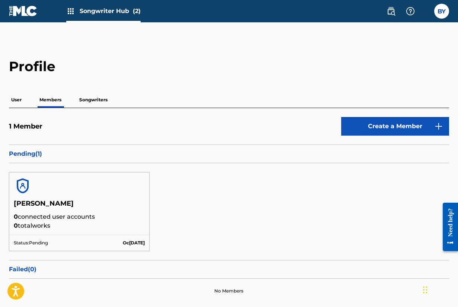
click at [95, 98] on p "Songwriters" at bounding box center [93, 100] width 33 height 16
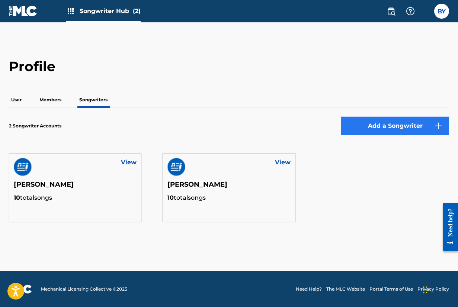
click at [367, 121] on button "Add a Songwriter" at bounding box center [396, 126] width 108 height 19
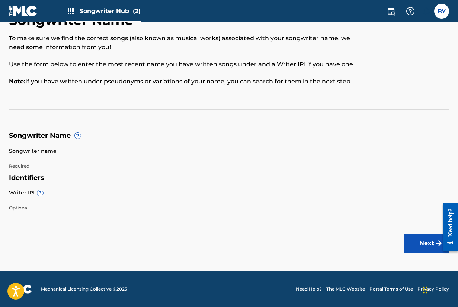
scroll to position [29, 0]
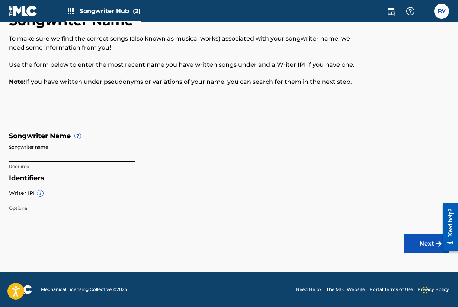
click at [26, 157] on input "Songwriter name" at bounding box center [72, 150] width 126 height 21
type input "[PERSON_NAME]"
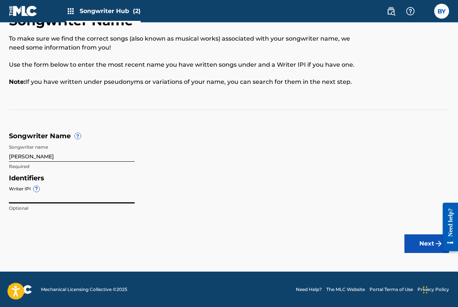
click at [77, 199] on input "Writer IPI ?" at bounding box center [72, 192] width 126 height 21
paste input "001127207882"
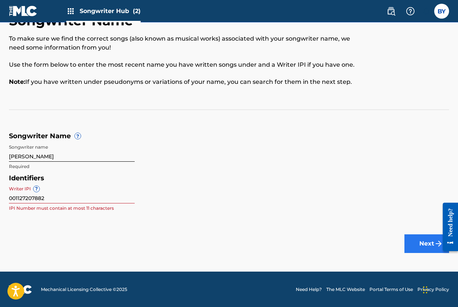
click at [409, 246] on button "Next" at bounding box center [427, 243] width 45 height 19
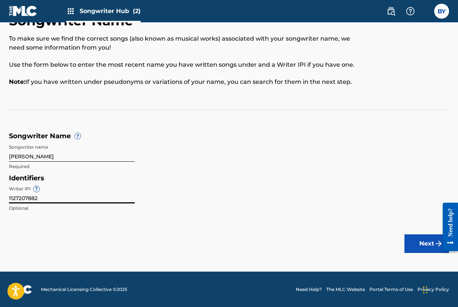
type input "1127207882"
click at [427, 243] on button "Next" at bounding box center [427, 243] width 45 height 19
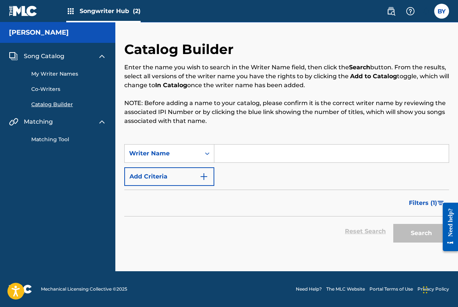
click at [115, 9] on span "Songwriter Hub (2)" at bounding box center [110, 11] width 61 height 9
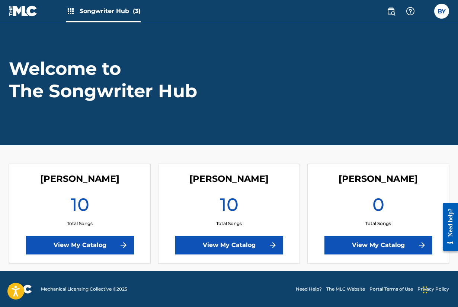
scroll to position [19, 0]
click at [119, 11] on span "Songwriter Hub (3)" at bounding box center [110, 11] width 61 height 9
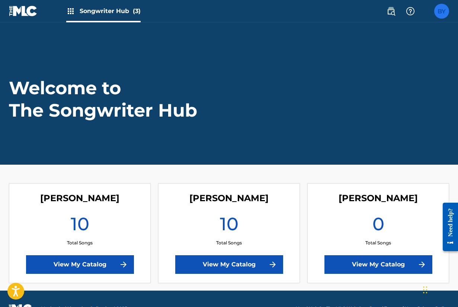
click at [441, 10] on label at bounding box center [442, 11] width 15 height 15
click at [442, 11] on input "BY [PERSON_NAME] [EMAIL_ADDRESS][DOMAIN_NAME] Notification Preferences Profile …" at bounding box center [442, 11] width 0 height 0
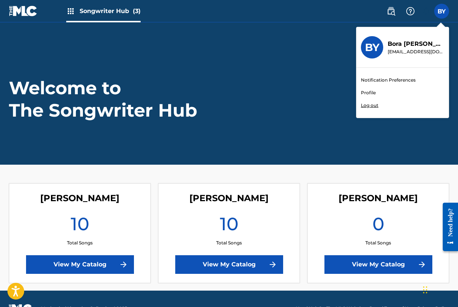
click at [367, 93] on link "Profile" at bounding box center [368, 92] width 15 height 7
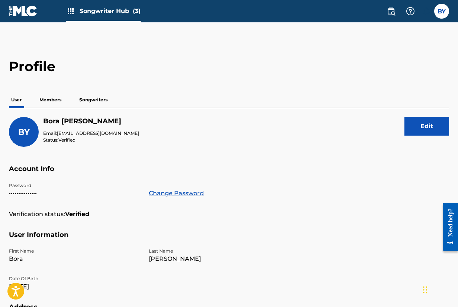
click at [38, 16] on div "Songwriter Hub (3)" at bounding box center [75, 11] width 132 height 22
click at [45, 95] on p "Members" at bounding box center [50, 100] width 26 height 16
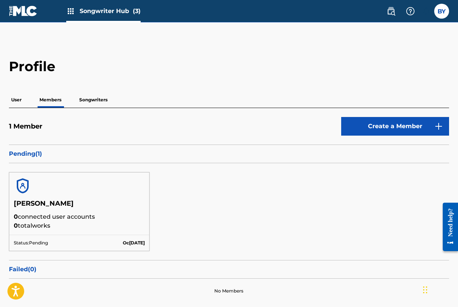
click at [73, 107] on div "User Members Songwriters" at bounding box center [229, 100] width 441 height 16
click at [83, 101] on p "Songwriters" at bounding box center [93, 100] width 33 height 16
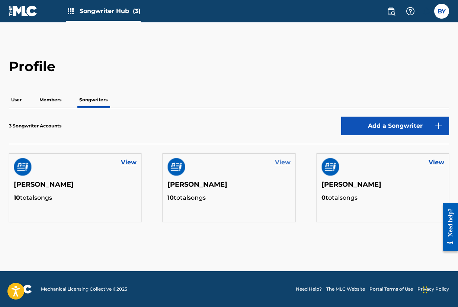
click at [284, 162] on link "View" at bounding box center [283, 162] width 16 height 9
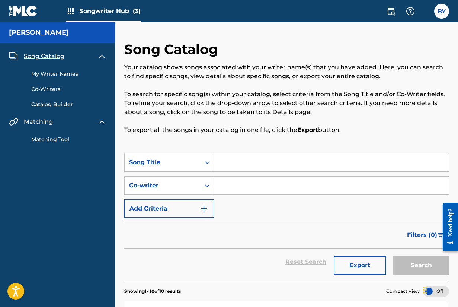
click at [104, 10] on span "Songwriter Hub (3)" at bounding box center [110, 11] width 61 height 9
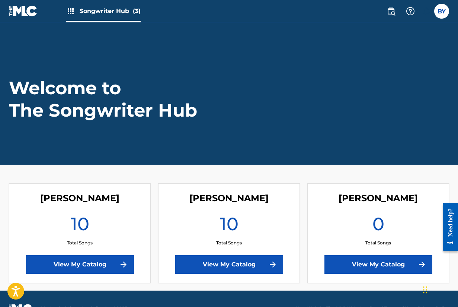
click at [72, 11] on img at bounding box center [70, 11] width 9 height 9
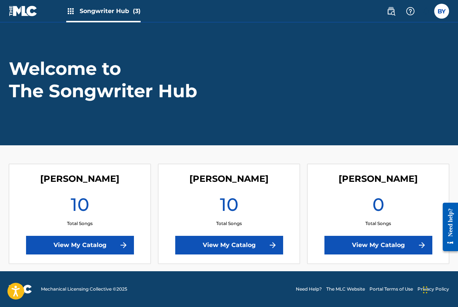
scroll to position [19, 0]
click at [299, 290] on link "Need Help?" at bounding box center [309, 289] width 26 height 7
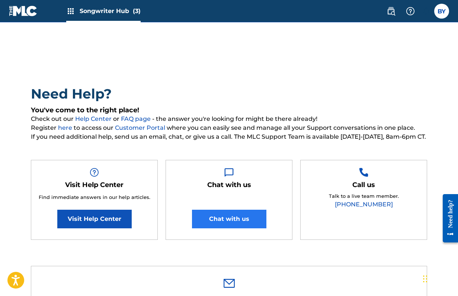
click at [236, 225] on button "Chat with us" at bounding box center [229, 219] width 74 height 19
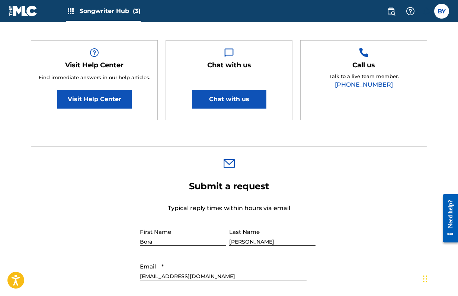
scroll to position [139, 0]
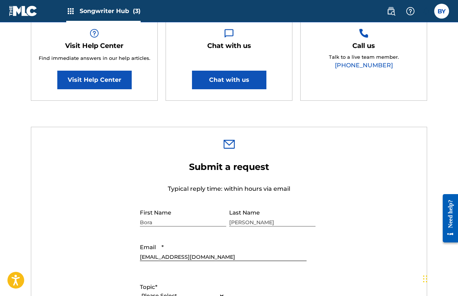
click at [260, 173] on h2 "Submit a request" at bounding box center [229, 167] width 179 height 11
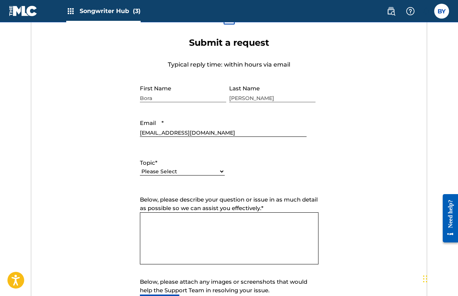
scroll to position [299, 0]
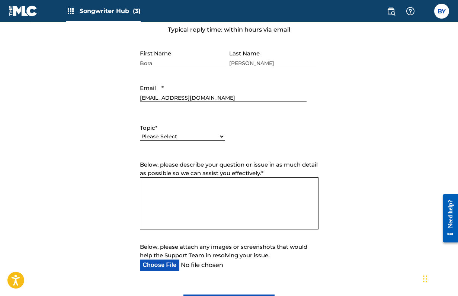
select select "I need help with my account"
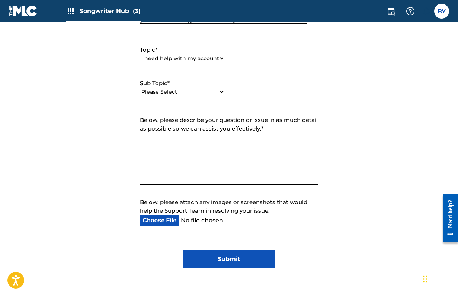
scroll to position [380, 0]
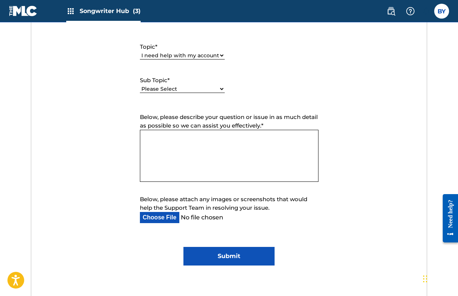
click at [181, 93] on div "Sub Topic * Please Select I need help with my user account I can't log in to my…" at bounding box center [182, 85] width 85 height 34
select select "I need help with my user account"
click at [179, 159] on textarea "Below, please describe your question or issue in as much detail as possible so …" at bounding box center [229, 156] width 179 height 52
click at [288, 144] on textarea "In my user account, under "Songwriter Hub" -- there are 3 ver" at bounding box center [229, 156] width 179 height 52
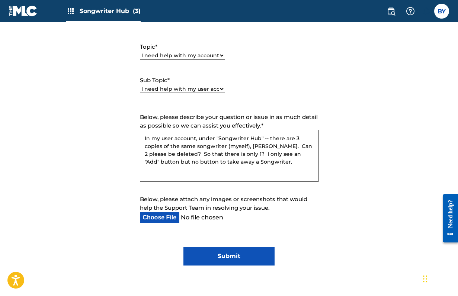
type textarea "In my user account, under "Songwriter Hub" -- there are 3 copies of the same so…"
click at [237, 266] on input "Submit" at bounding box center [229, 256] width 91 height 19
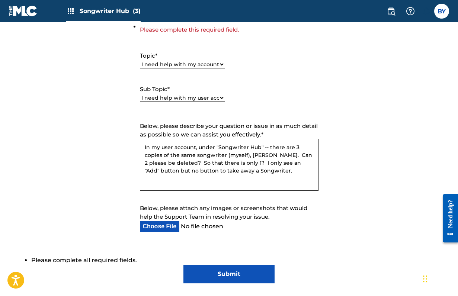
click at [202, 284] on input "Submit" at bounding box center [229, 274] width 91 height 19
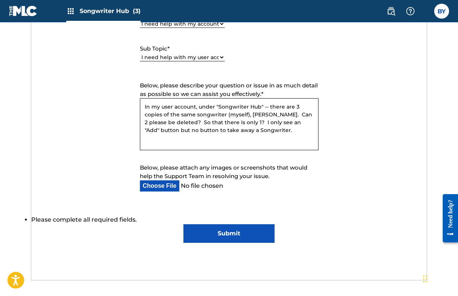
scroll to position [425, 0]
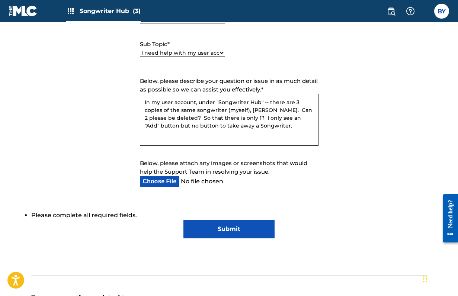
click at [235, 239] on input "Submit" at bounding box center [229, 229] width 91 height 19
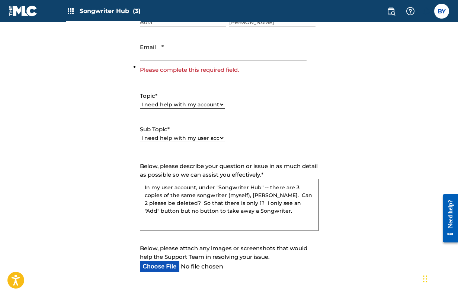
scroll to position [309, 0]
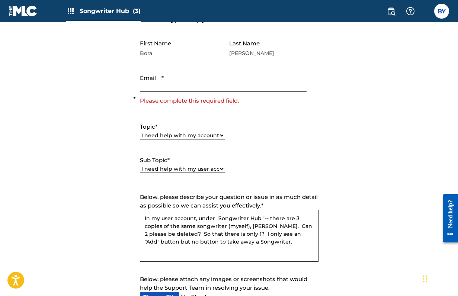
click at [167, 91] on input "Email *" at bounding box center [223, 81] width 167 height 21
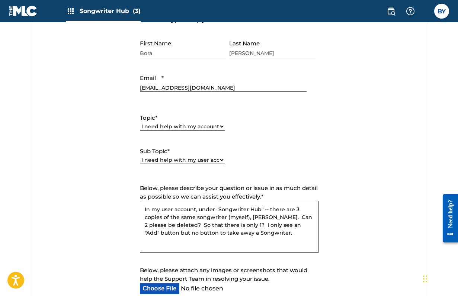
scroll to position [514, 0]
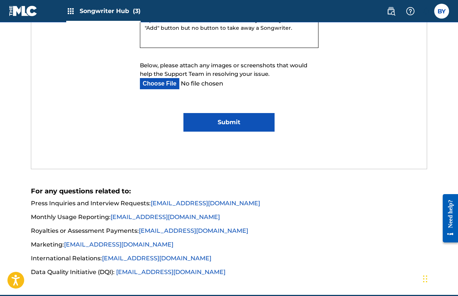
type input "[EMAIL_ADDRESS][DOMAIN_NAME]"
click at [209, 132] on input "Submit" at bounding box center [229, 122] width 91 height 19
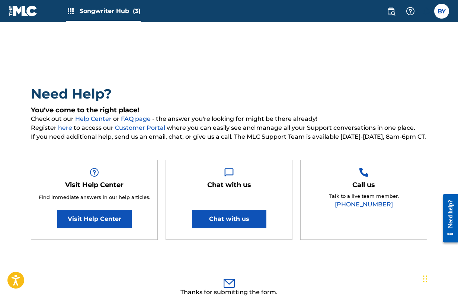
scroll to position [0, 0]
click at [436, 15] on label at bounding box center [442, 11] width 15 height 15
click at [442, 11] on input "BY [PERSON_NAME] [EMAIL_ADDRESS][DOMAIN_NAME] Notification Preferences Profile …" at bounding box center [442, 11] width 0 height 0
click at [209, 40] on main "Need Help? You've come to the right place! Check out our Help Center or FAQ pag…" at bounding box center [229, 222] width 458 height 401
click at [116, 18] on div "Songwriter Hub (3)" at bounding box center [103, 11] width 74 height 22
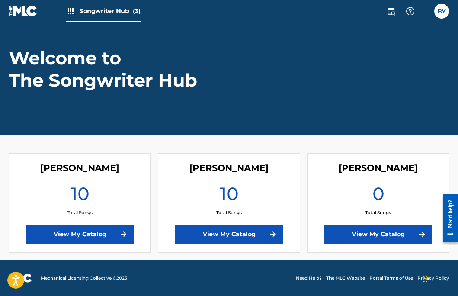
scroll to position [26, 0]
